Goal: Transaction & Acquisition: Purchase product/service

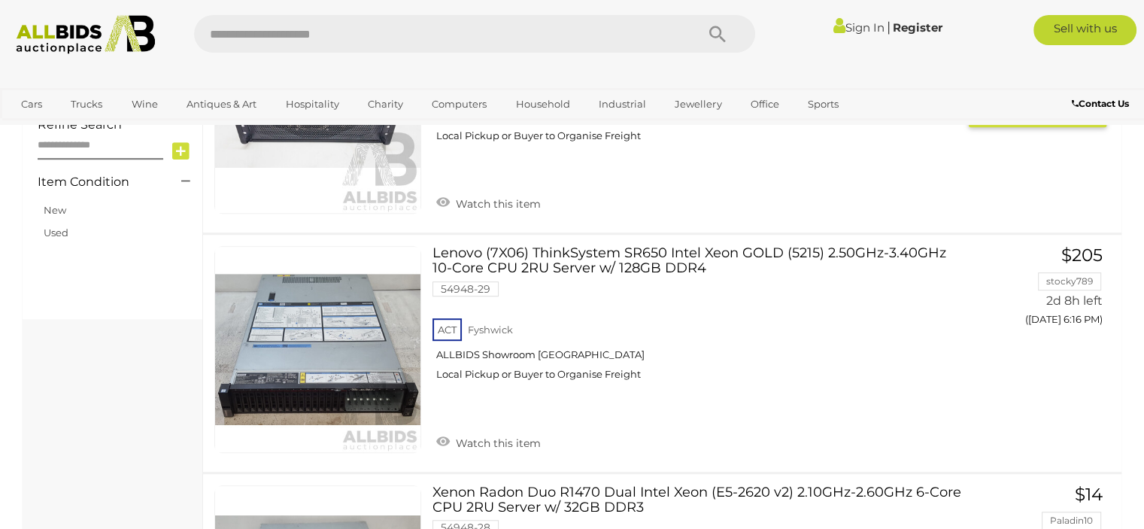
scroll to position [828, 0]
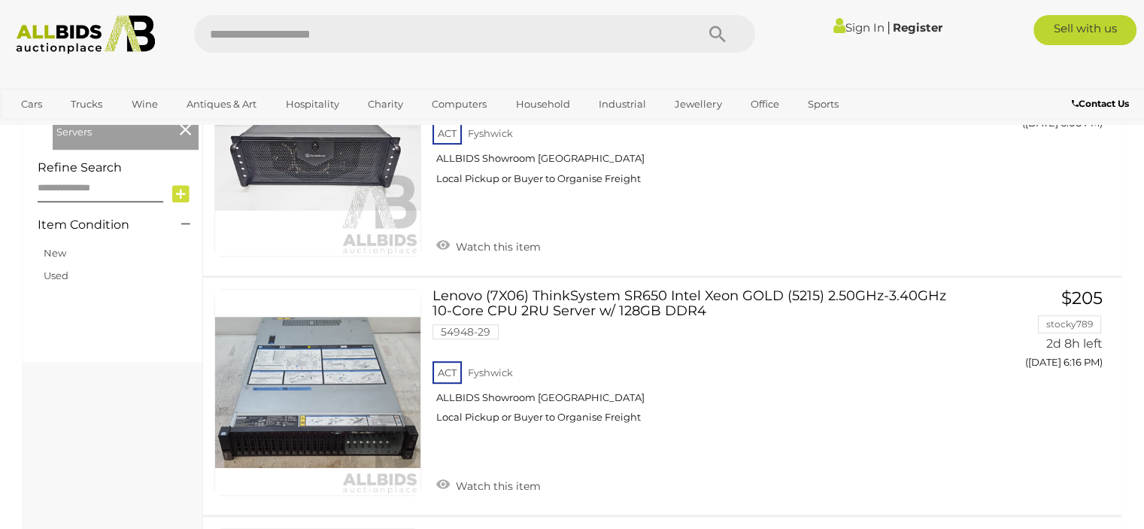
click at [763, 26] on link "Sign In" at bounding box center [858, 27] width 51 height 14
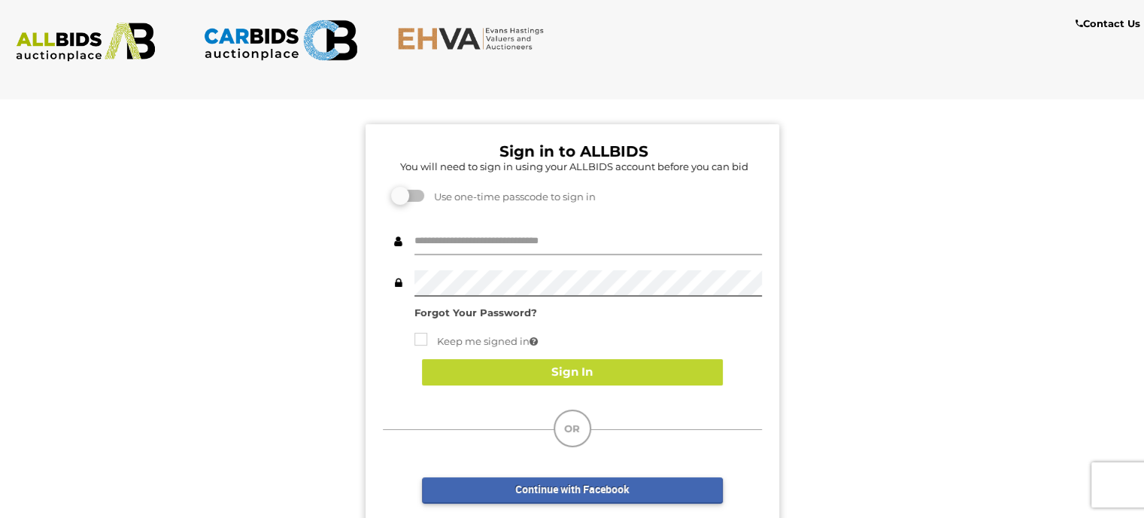
click at [437, 238] on input "text" at bounding box center [589, 242] width 348 height 26
type input "**********"
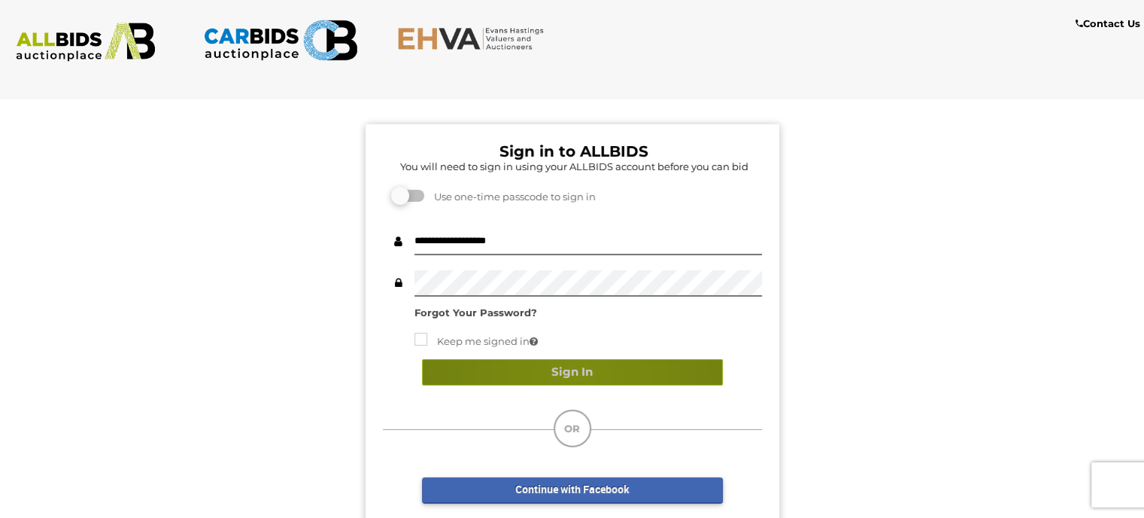
click at [576, 377] on button "Sign In" at bounding box center [572, 372] width 301 height 26
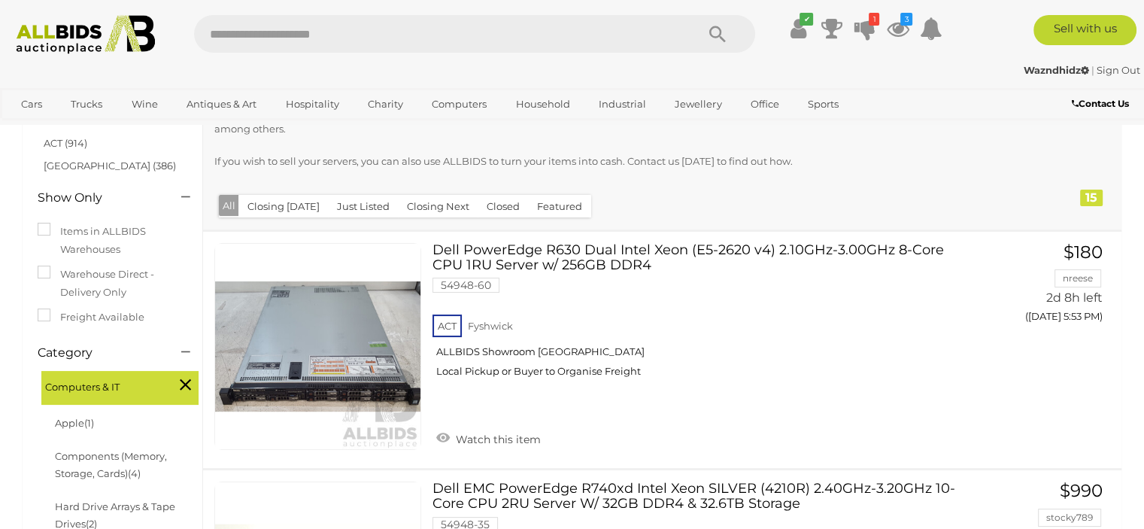
scroll to position [150, 0]
